Goal: Task Accomplishment & Management: Use online tool/utility

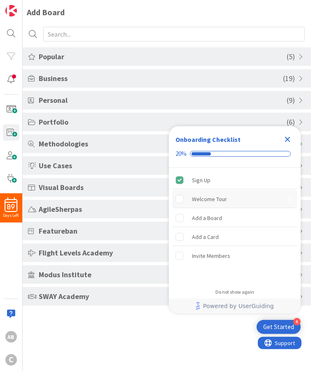
click at [179, 197] on rect "Welcome Tour is incomplete." at bounding box center [180, 199] width 8 height 8
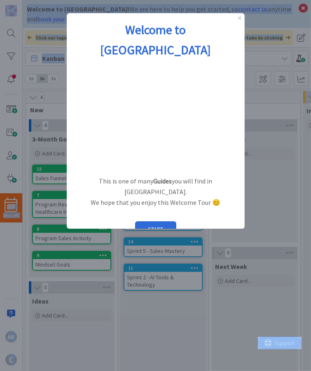
drag, startPoint x: 304, startPoint y: 151, endPoint x: 237, endPoint y: 352, distance: 211.4
click at [310, 221] on html "89 Days Left AB C Welcome to Kanban Zone! We are here to help you get started, …" at bounding box center [155, 185] width 311 height 371
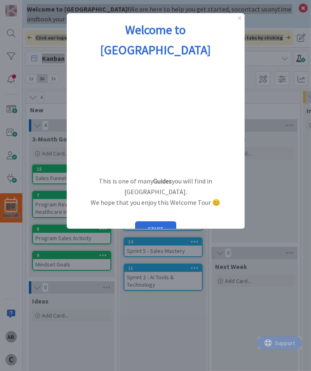
click at [77, 249] on div "1 / 6" at bounding box center [74, 252] width 8 height 7
click at [240, 19] on icon "Close Preview" at bounding box center [238, 17] width 3 height 3
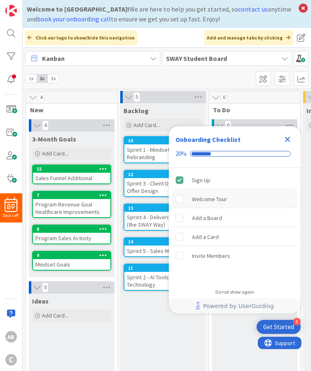
click at [178, 198] on rect "Welcome Tour is incomplete." at bounding box center [180, 199] width 8 height 8
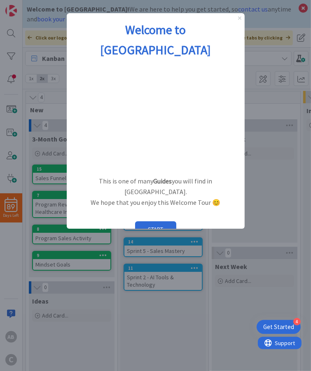
click at [239, 19] on icon "Close Preview" at bounding box center [238, 17] width 3 height 3
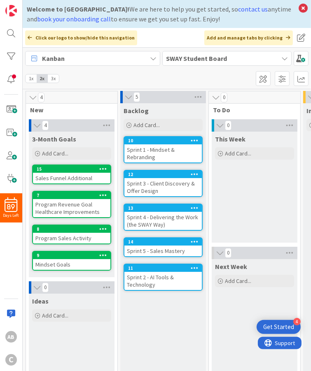
click at [254, 186] on div "This Week Add Card..." at bounding box center [255, 187] width 86 height 111
click at [12, 76] on div at bounding box center [11, 79] width 16 height 16
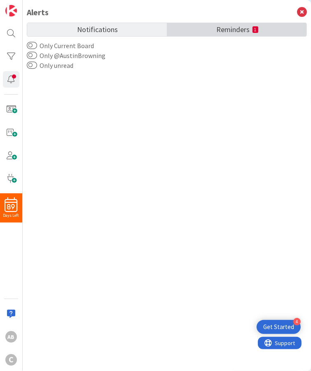
click at [248, 29] on span "Reminders" at bounding box center [233, 29] width 33 height 12
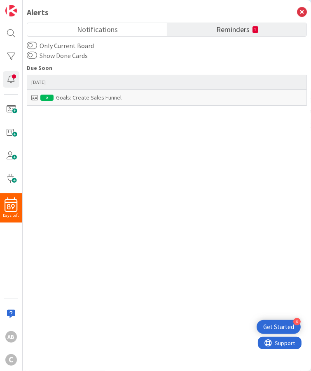
click at [84, 98] on div "Goals: Create Sales Funnel" at bounding box center [166, 97] width 271 height 7
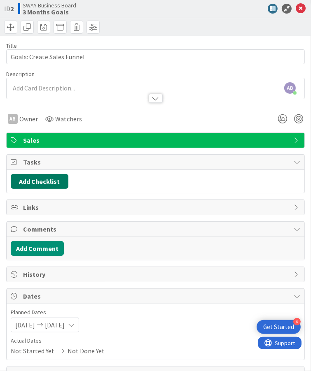
click at [49, 177] on button "Add Checklist" at bounding box center [40, 181] width 58 height 15
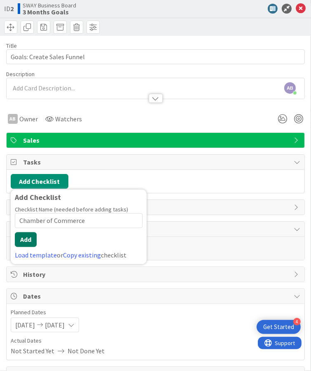
type input "Chamber of Commerce"
click at [21, 236] on button "Add" at bounding box center [26, 240] width 22 height 15
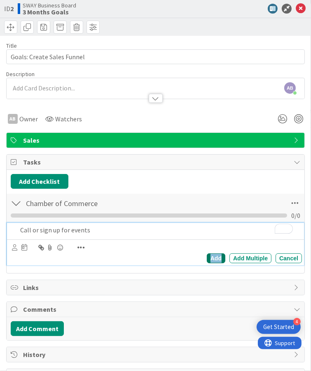
click at [211, 258] on div "Add" at bounding box center [216, 259] width 19 height 10
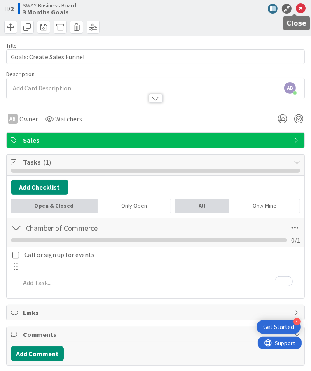
click at [296, 9] on icon at bounding box center [301, 9] width 10 height 10
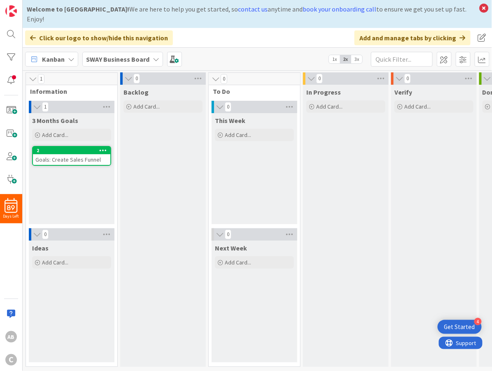
click at [122, 55] on b "SWAY Business Board" at bounding box center [117, 59] width 63 height 8
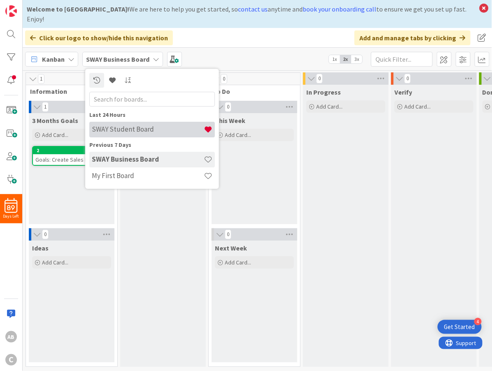
click at [123, 126] on h4 "SWAY Student Board" at bounding box center [148, 130] width 112 height 8
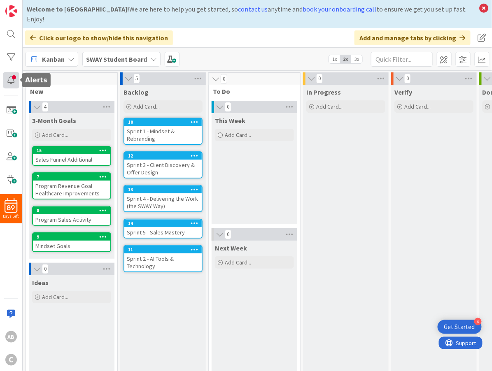
click at [12, 78] on div at bounding box center [11, 80] width 16 height 16
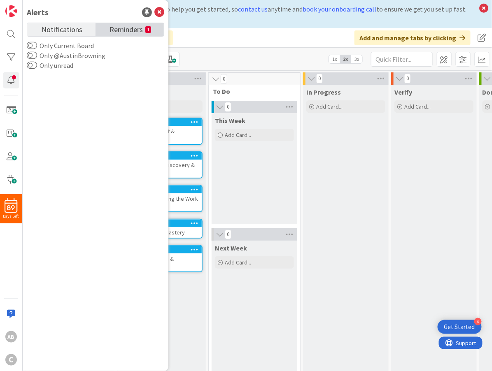
click at [126, 27] on span "Reminders" at bounding box center [125, 29] width 33 height 12
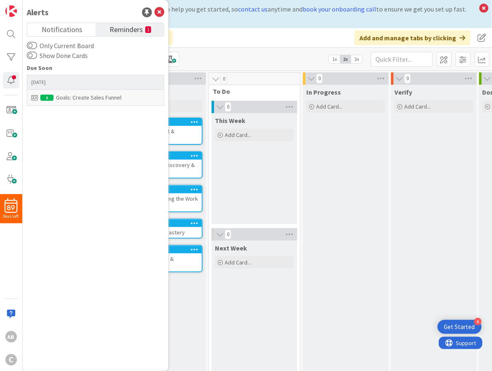
click at [74, 97] on div "Goals: Create Sales Funnel" at bounding box center [95, 97] width 128 height 7
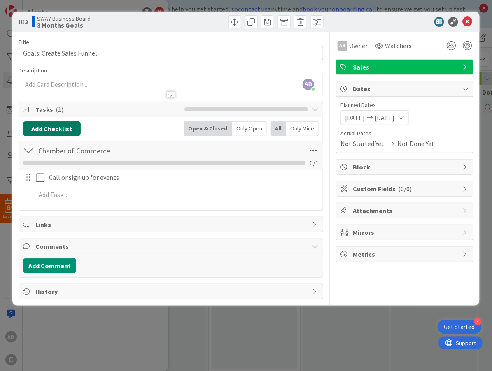
click at [57, 126] on button "Add Checklist" at bounding box center [52, 128] width 58 height 15
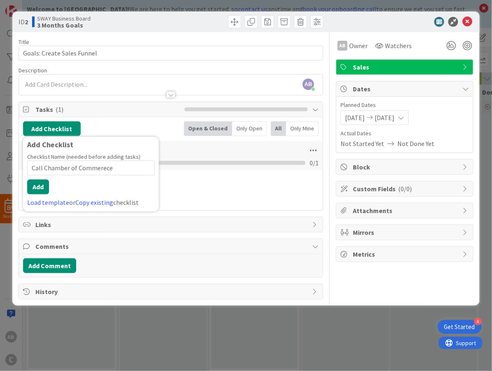
click at [94, 170] on input "Call Chamber of Commerece" at bounding box center [91, 168] width 128 height 15
type input "Call Chamber of Commerce"
click at [41, 184] on button "Add" at bounding box center [38, 187] width 22 height 15
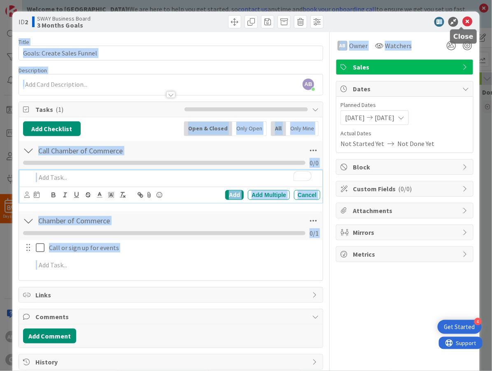
drag, startPoint x: 463, startPoint y: 19, endPoint x: 400, endPoint y: 33, distance: 64.3
click at [310, 33] on div "ID 2 SWAY Business Board 3 Months Goals Title 26 / 128 Goals: Create Sales Funn…" at bounding box center [245, 194] width 467 height 365
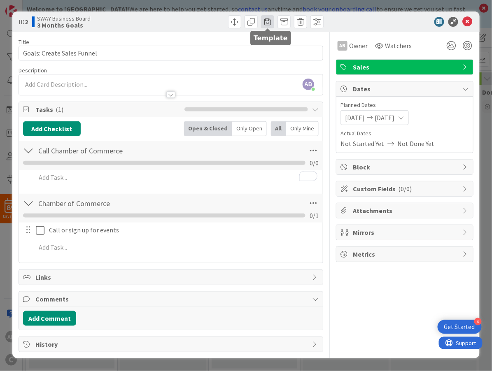
click at [268, 23] on span at bounding box center [267, 21] width 13 height 13
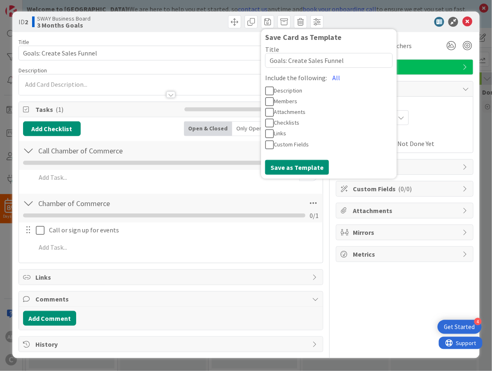
click at [310, 27] on div "ID 2 SWAY Business Board 3 Months Goals Save Card as Template Title 26 / 128 Go…" at bounding box center [245, 22] width 467 height 21
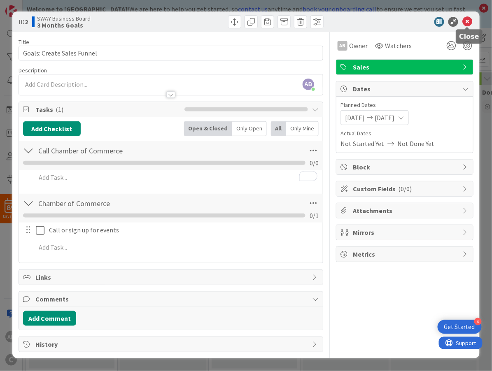
click at [310, 20] on icon at bounding box center [467, 22] width 10 height 10
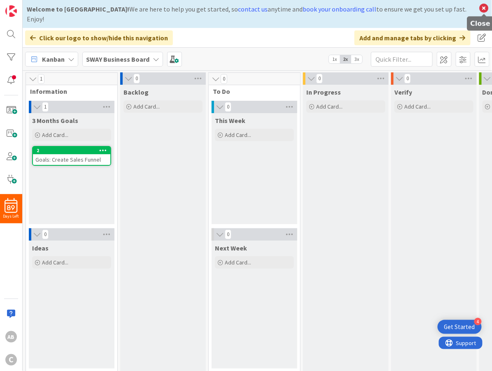
click at [310, 7] on icon at bounding box center [484, 8] width 11 height 12
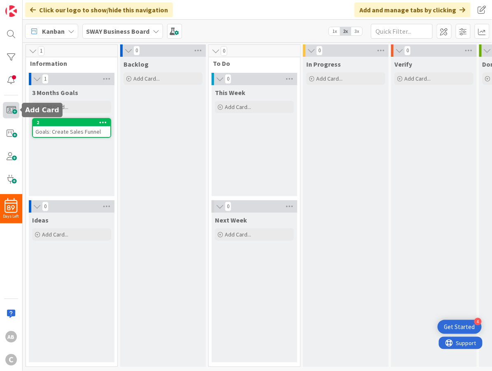
click at [12, 109] on span at bounding box center [11, 110] width 16 height 16
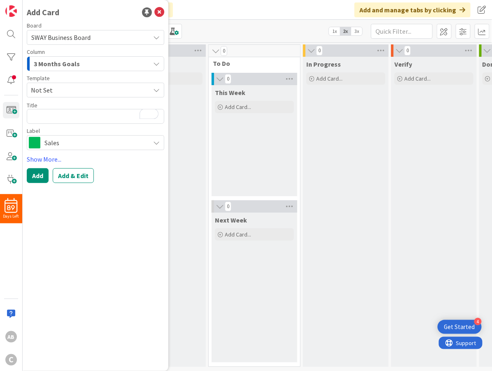
type textarea "x"
type textarea "B"
type textarea "x"
type textarea "Bu"
type textarea "x"
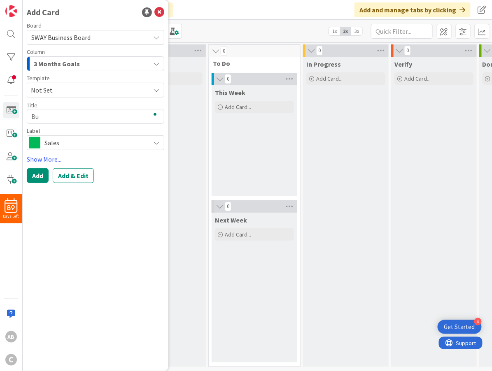
type textarea "Bus"
type textarea "x"
type textarea "Busi"
type textarea "x"
type textarea "Busin"
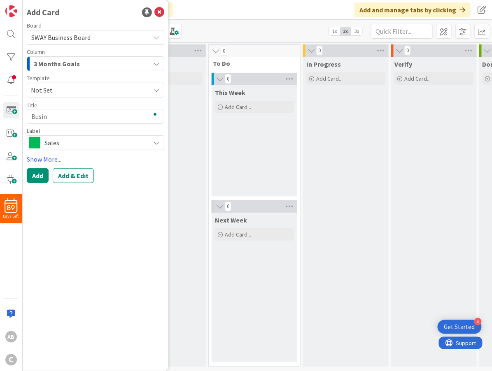
type textarea "x"
type textarea "Busine"
type textarea "x"
type textarea "Busines"
type textarea "x"
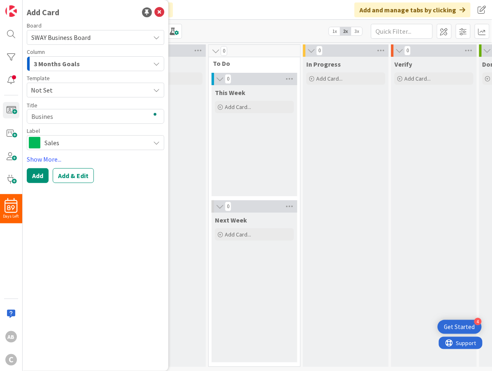
type textarea "Business"
type textarea "x"
type textarea "Business"
type textarea "x"
type textarea "Business E"
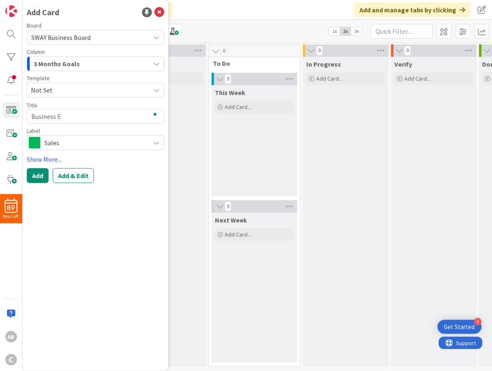
type textarea "x"
type textarea "Business Ev"
type textarea "x"
type textarea "Business Eve"
type textarea "x"
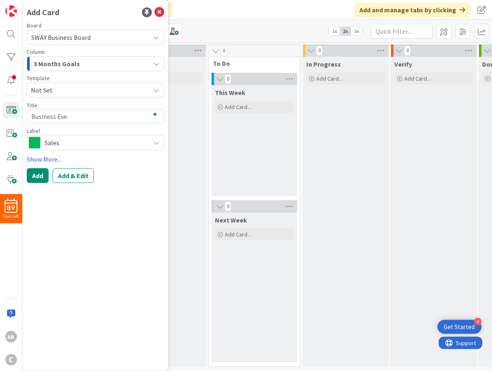
type textarea "Business Even"
type textarea "x"
type textarea "Business Event"
type textarea "x"
type textarea "Business Events"
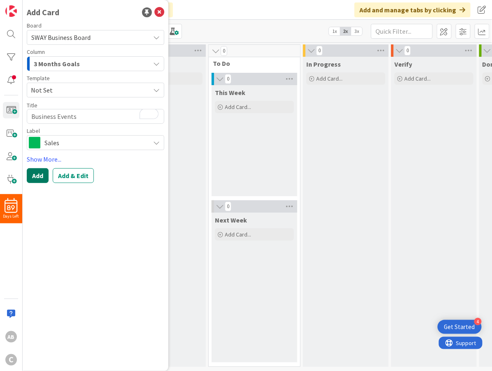
click at [37, 177] on button "Add" at bounding box center [38, 175] width 22 height 15
click at [119, 32] on span "SWAY Business Board" at bounding box center [88, 38] width 114 height 12
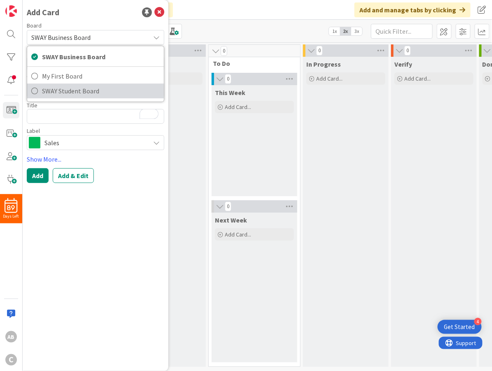
click at [79, 89] on span "SWAY Student Board" at bounding box center [101, 91] width 118 height 12
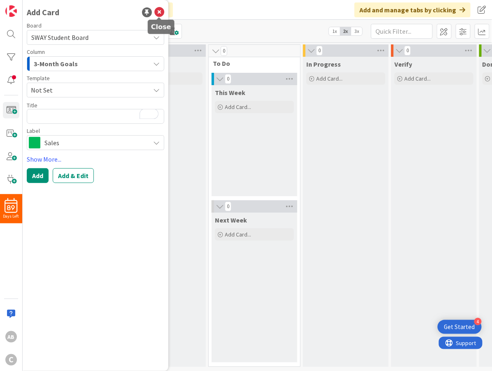
click at [160, 12] on icon at bounding box center [159, 12] width 10 height 10
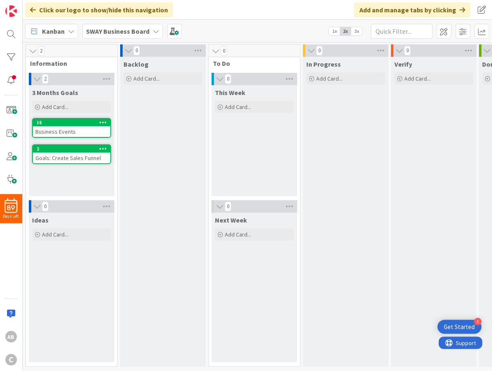
click at [153, 28] on icon at bounding box center [156, 31] width 7 height 7
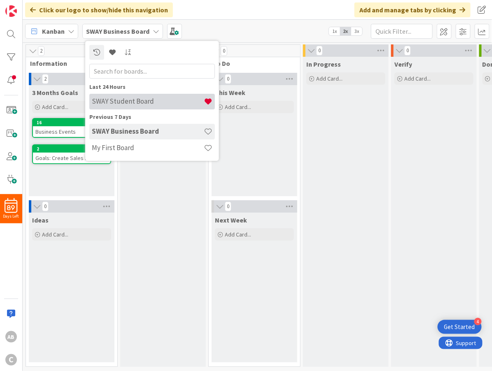
click at [126, 101] on h4 "SWAY Student Board" at bounding box center [148, 102] width 112 height 8
